Goal: Navigation & Orientation: Find specific page/section

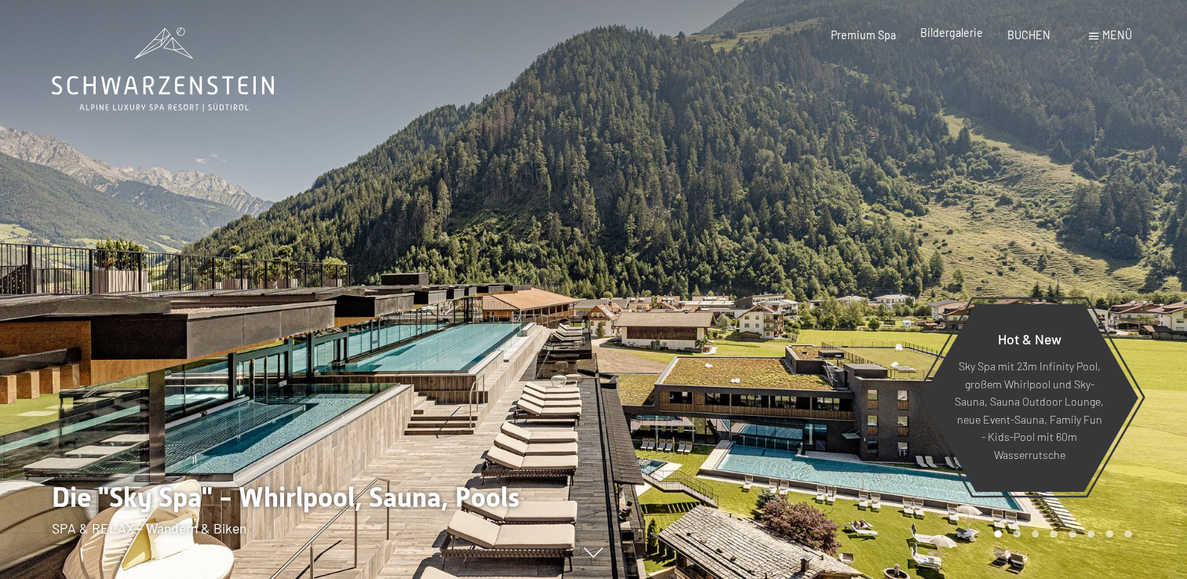
click at [963, 35] on span "Bildergalerie" at bounding box center [951, 32] width 63 height 13
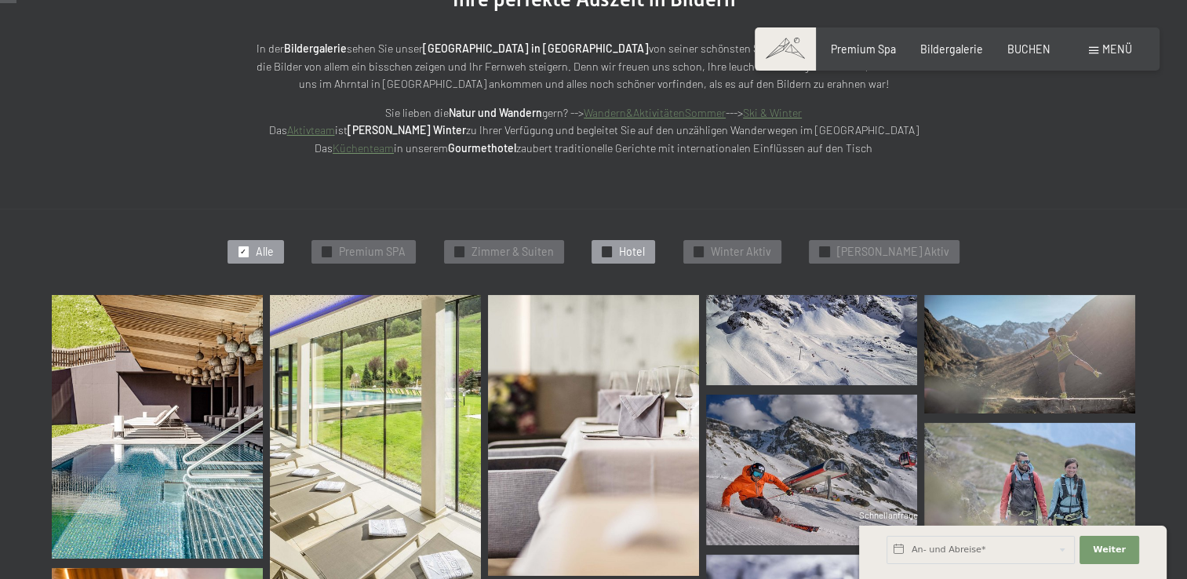
click at [645, 250] on span "Hotel" at bounding box center [632, 252] width 26 height 16
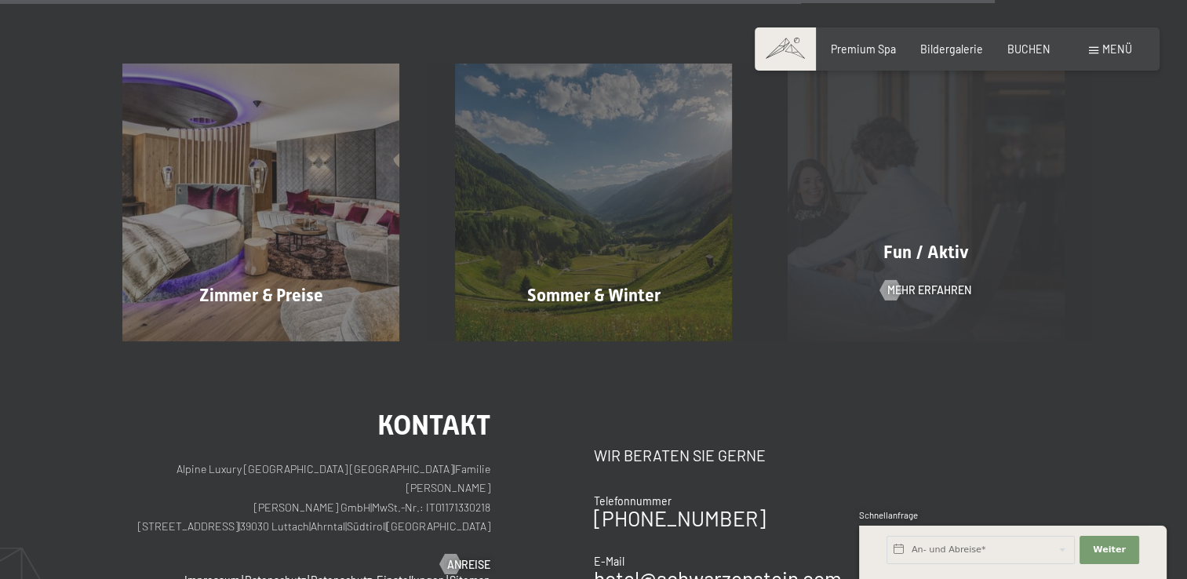
scroll to position [2530, 0]
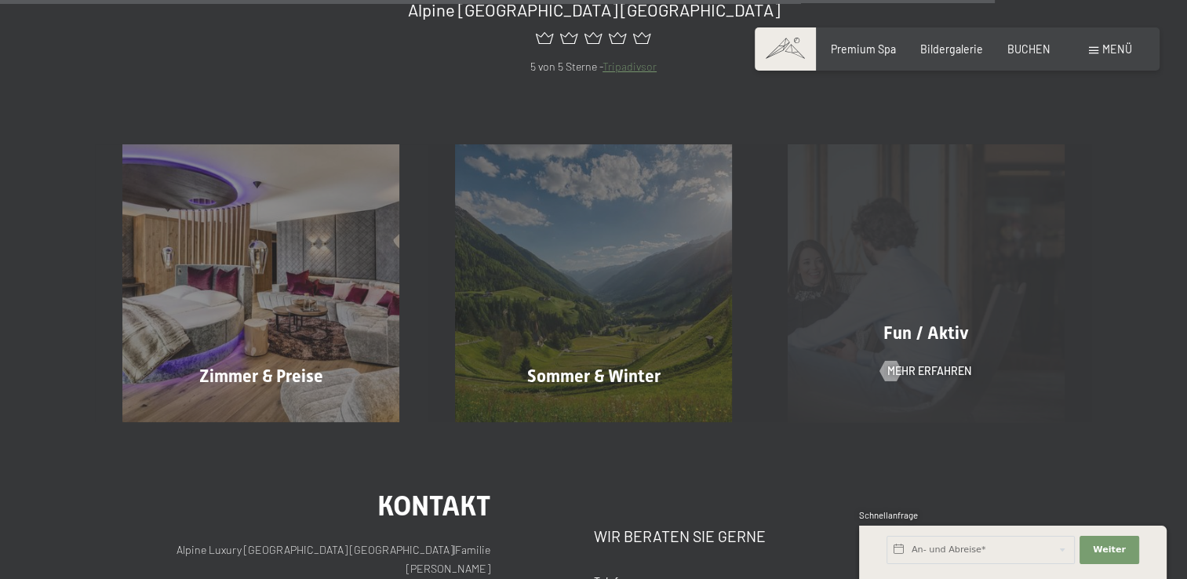
click at [892, 286] on div "Fun / Aktiv Mehr erfahren" at bounding box center [925, 282] width 333 height 277
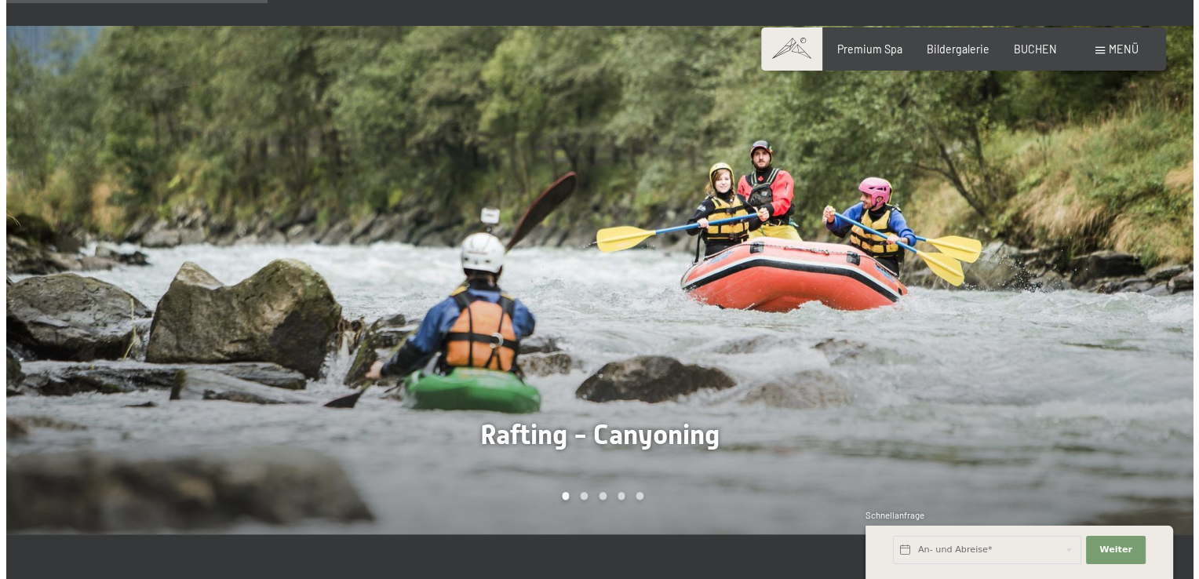
scroll to position [863, 0]
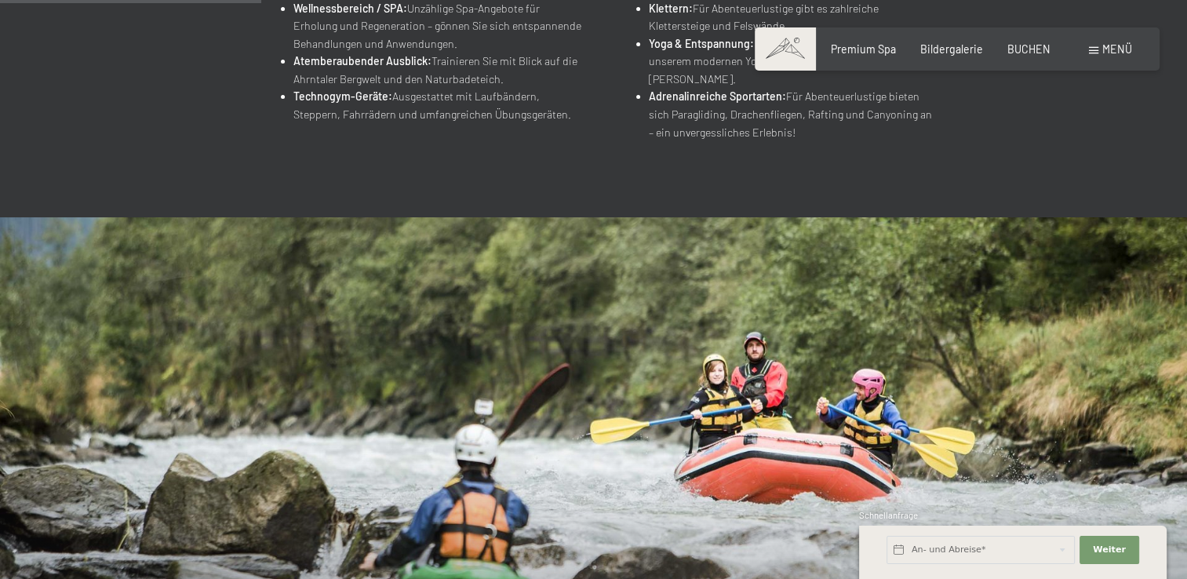
click at [1101, 57] on div "Buchen Anfragen Premium Spa Bildergalerie BUCHEN Menü DE IT EN Gutschein Bilder…" at bounding box center [956, 50] width 349 height 16
click at [1099, 44] on div "Menü" at bounding box center [1110, 50] width 43 height 16
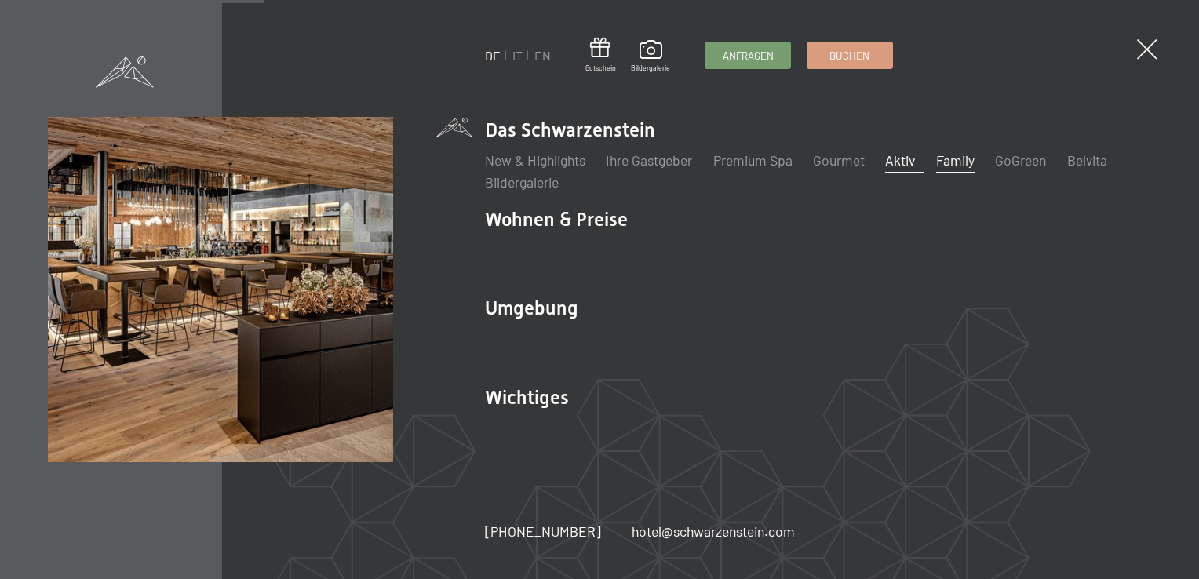
click at [951, 158] on link "Family" at bounding box center [955, 159] width 38 height 17
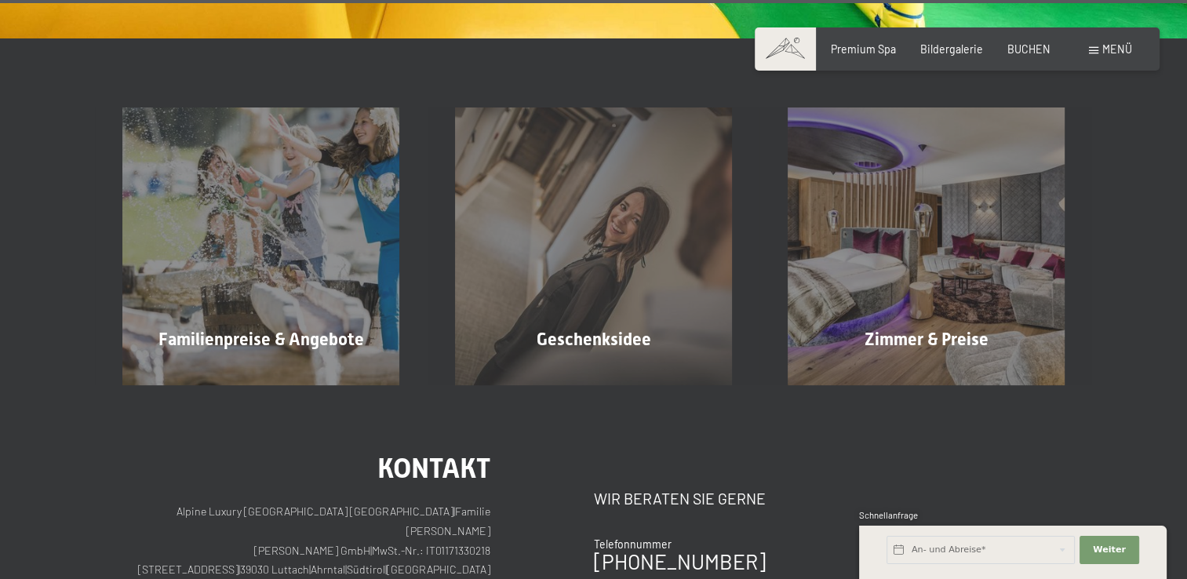
scroll to position [10398, 0]
